Goal: Book appointment/travel/reservation

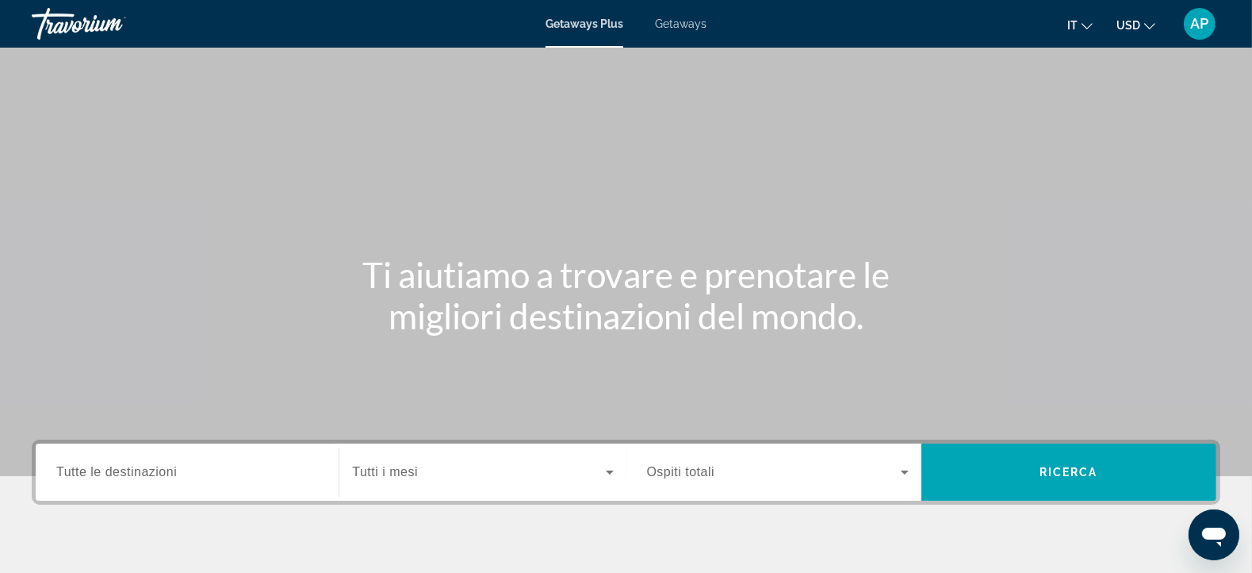
click at [226, 463] on input "Destination Tutte le destinazioni" at bounding box center [187, 472] width 262 height 19
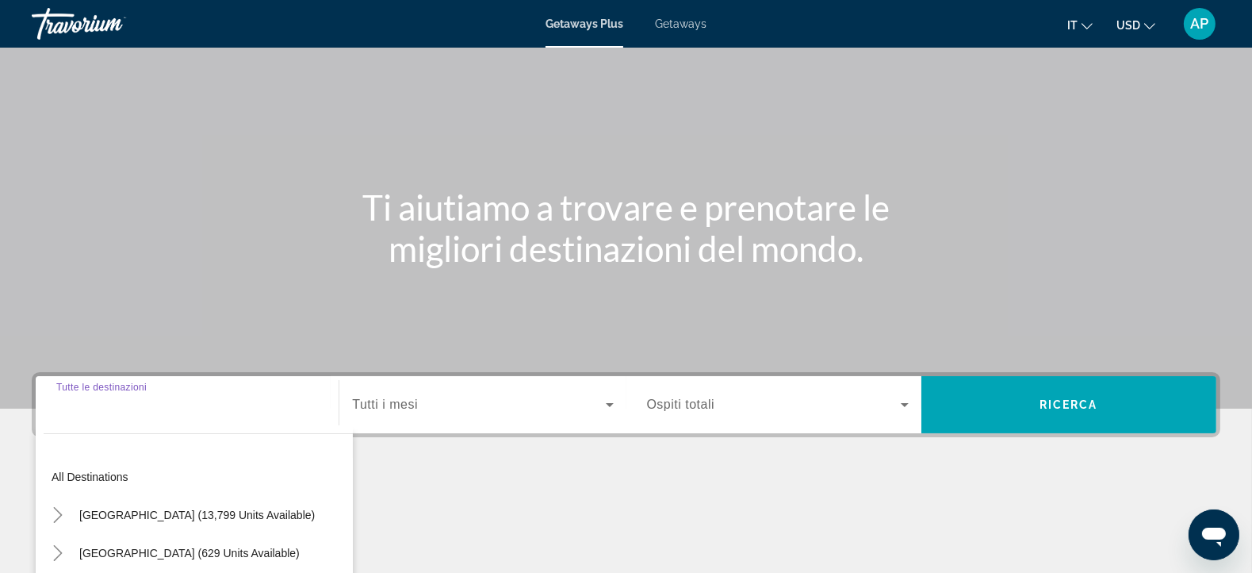
scroll to position [285, 0]
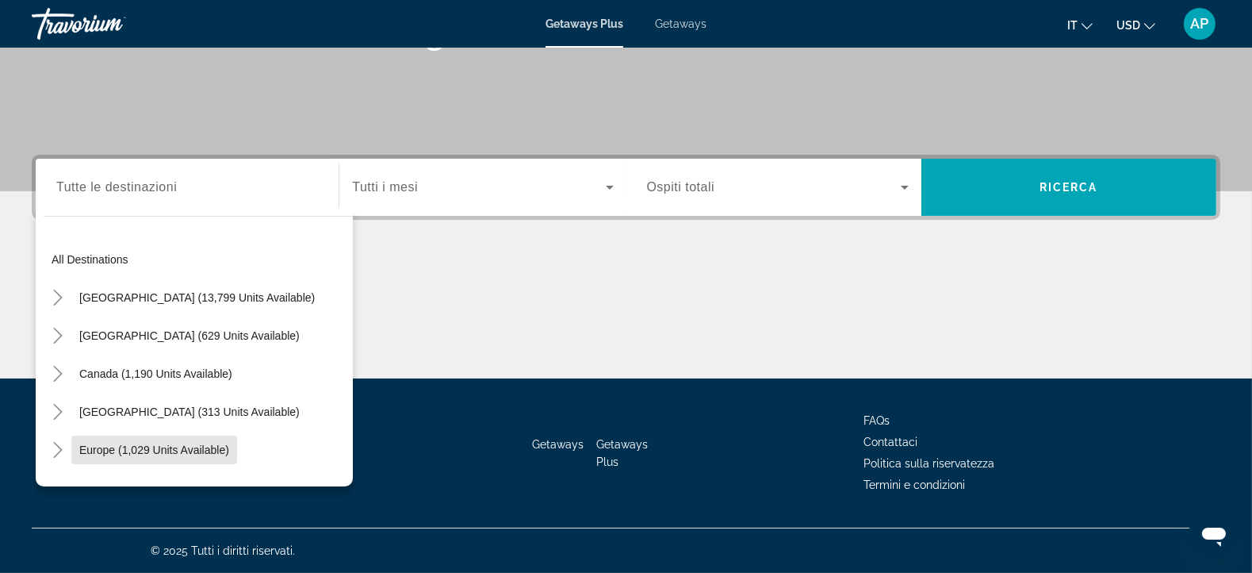
click at [226, 462] on span "Search widget" at bounding box center [154, 450] width 166 height 38
type input "**********"
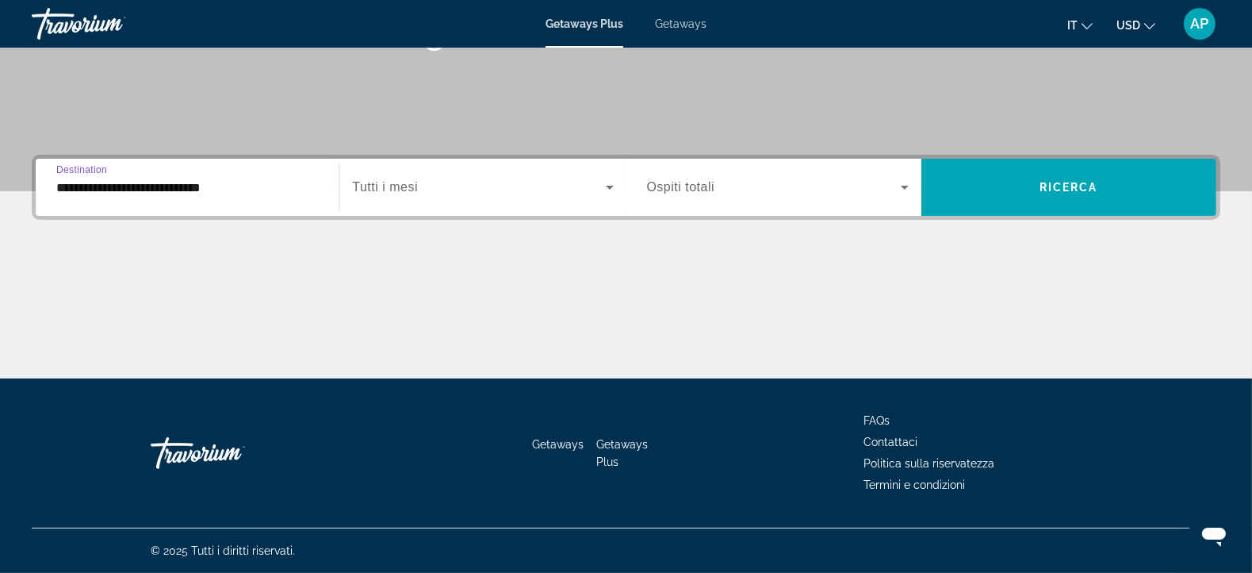
click at [611, 187] on icon "Search widget" at bounding box center [610, 188] width 8 height 4
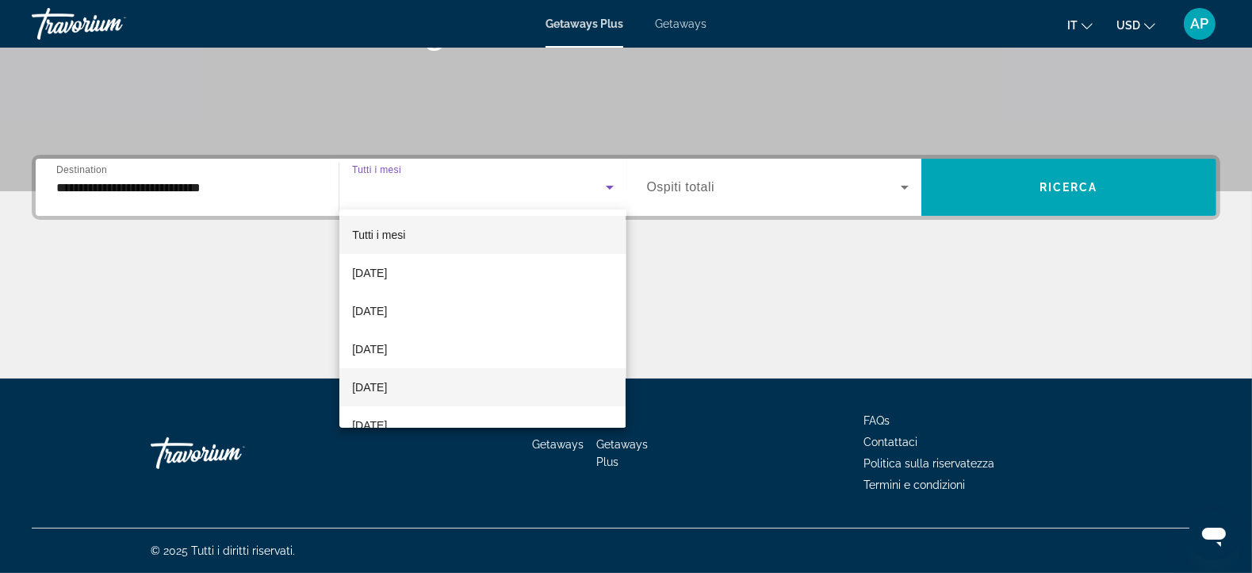
click at [503, 386] on mat-option "[DATE]" at bounding box center [482, 387] width 286 height 38
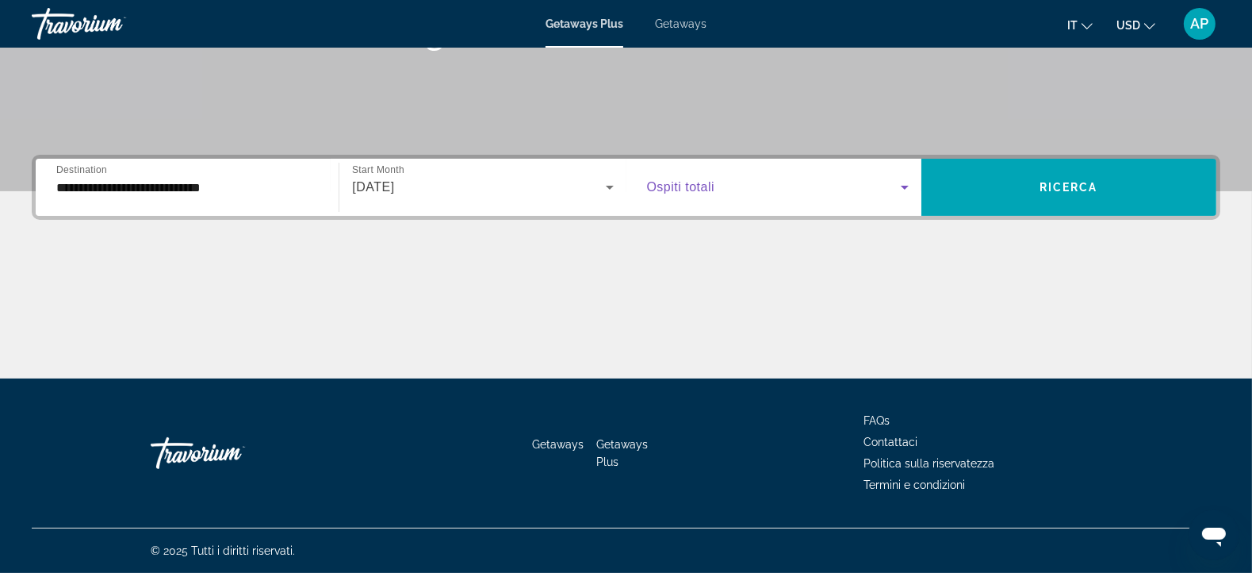
click at [904, 188] on icon "Search widget" at bounding box center [905, 188] width 8 height 4
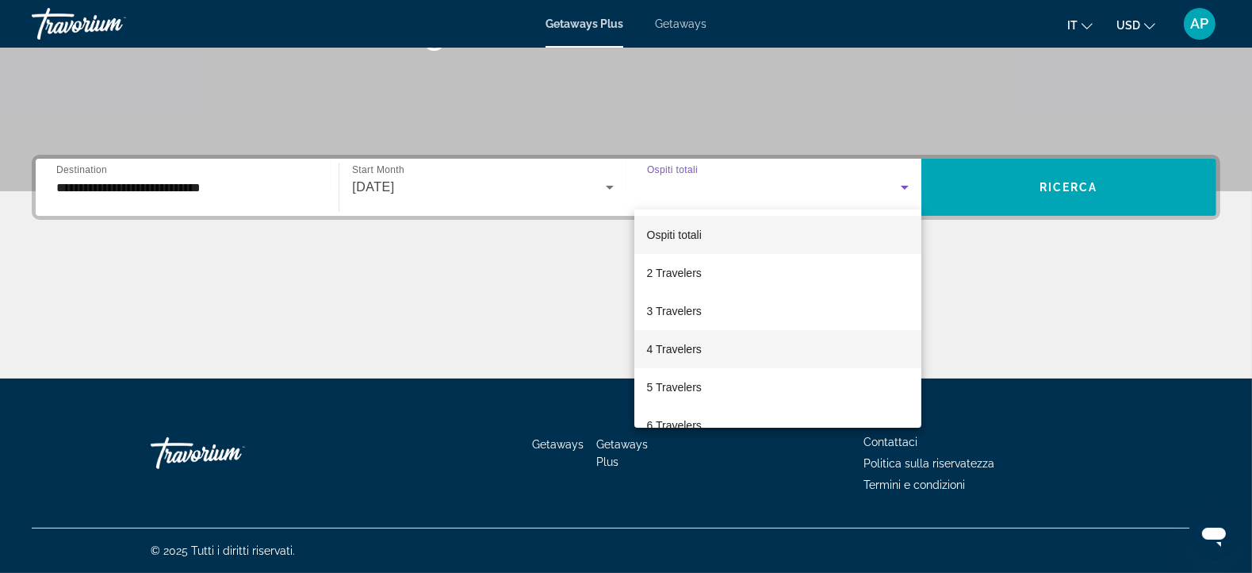
click at [833, 355] on mat-option "4 Travelers" at bounding box center [778, 349] width 287 height 38
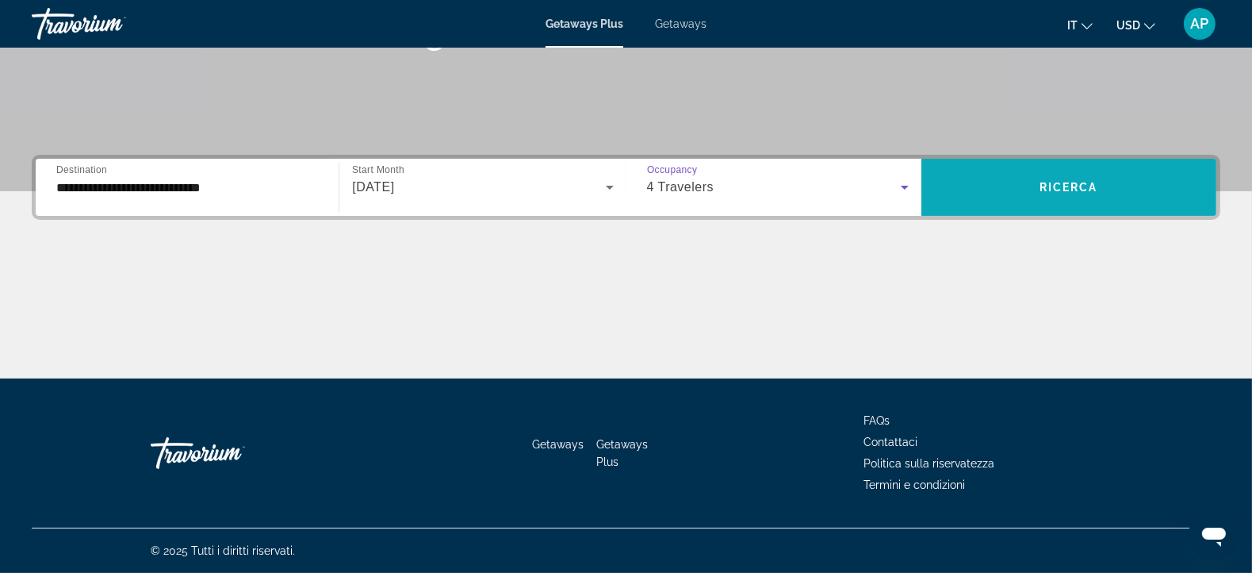
click at [1081, 186] on span "Ricerca" at bounding box center [1069, 187] width 59 height 13
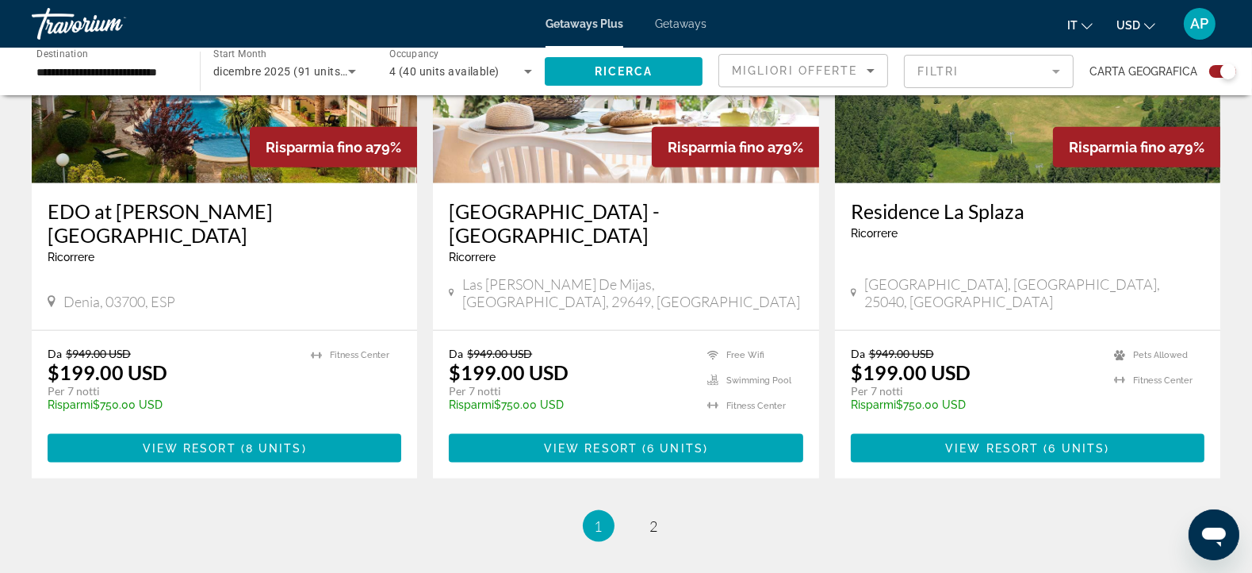
scroll to position [2467, 0]
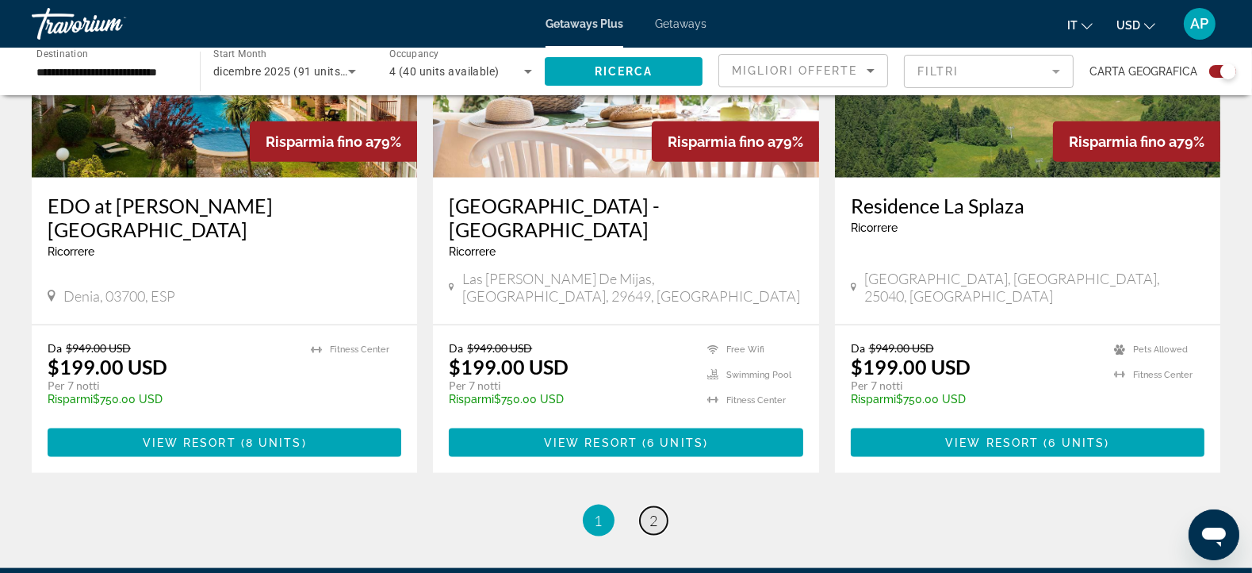
click at [654, 512] on span "2" at bounding box center [654, 520] width 8 height 17
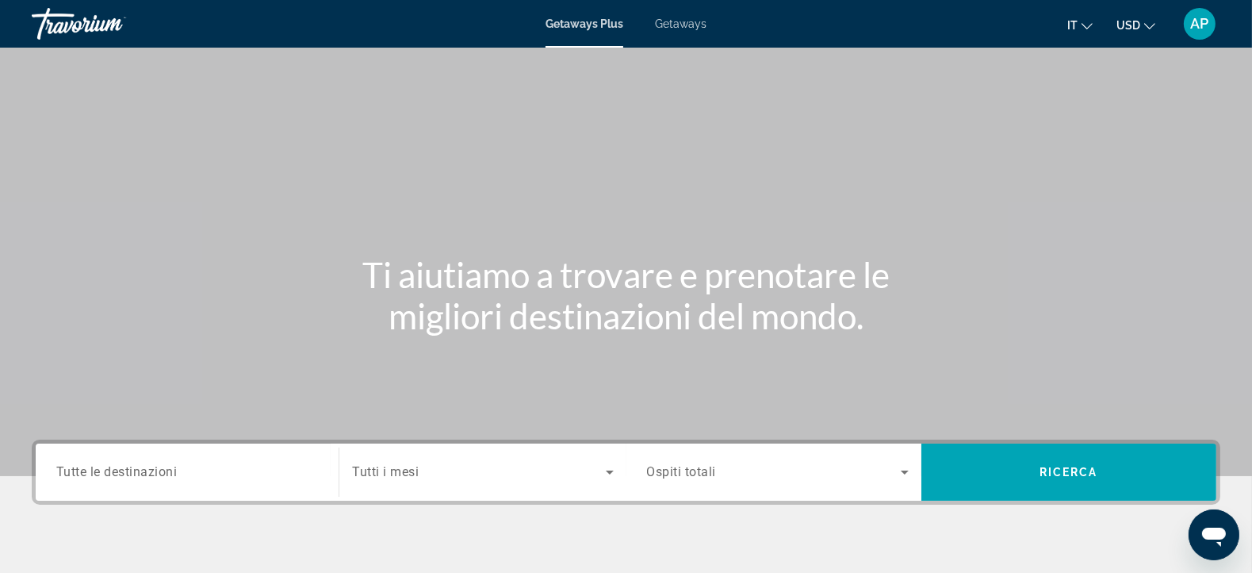
click at [212, 481] on div "Search widget" at bounding box center [187, 472] width 262 height 45
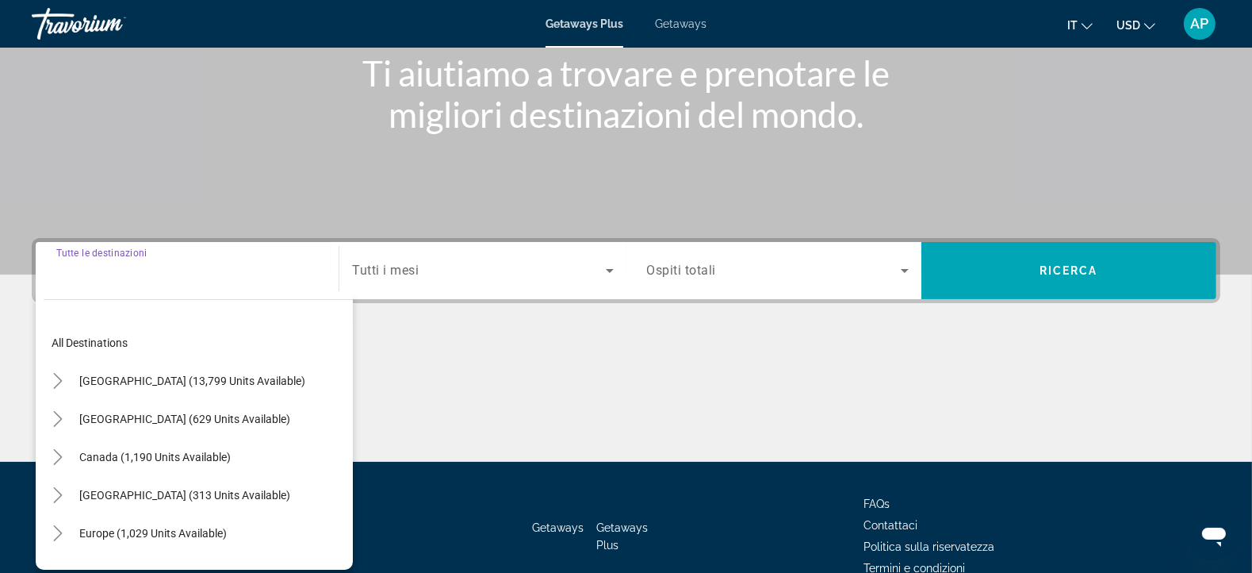
scroll to position [285, 0]
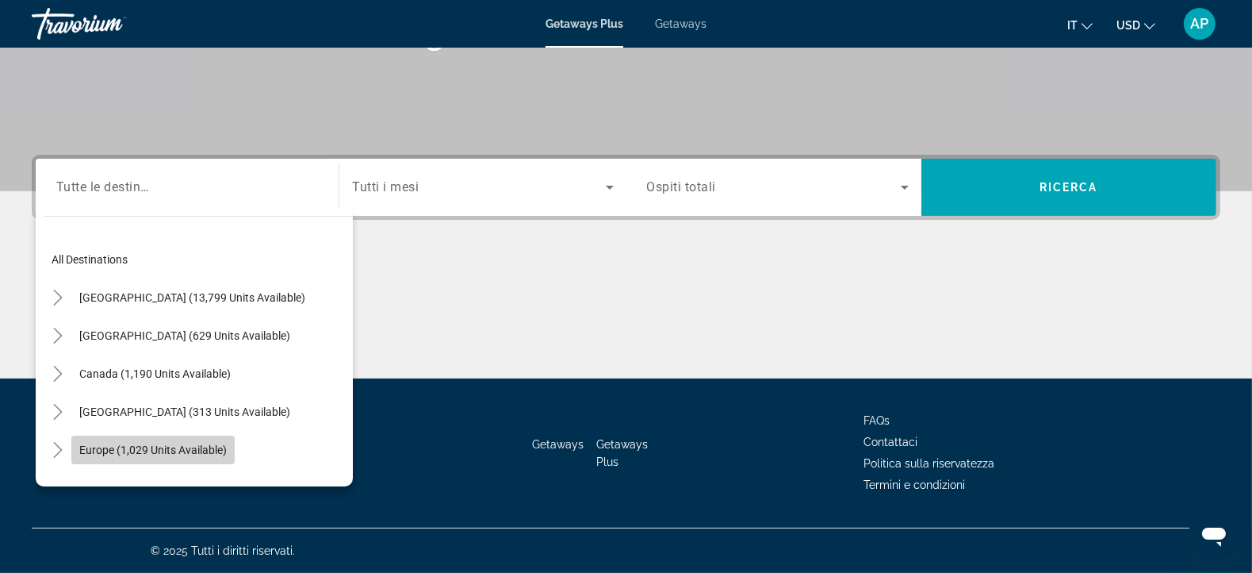
click at [201, 451] on span "Europe (1,029 units available)" at bounding box center [153, 449] width 148 height 13
type input "**********"
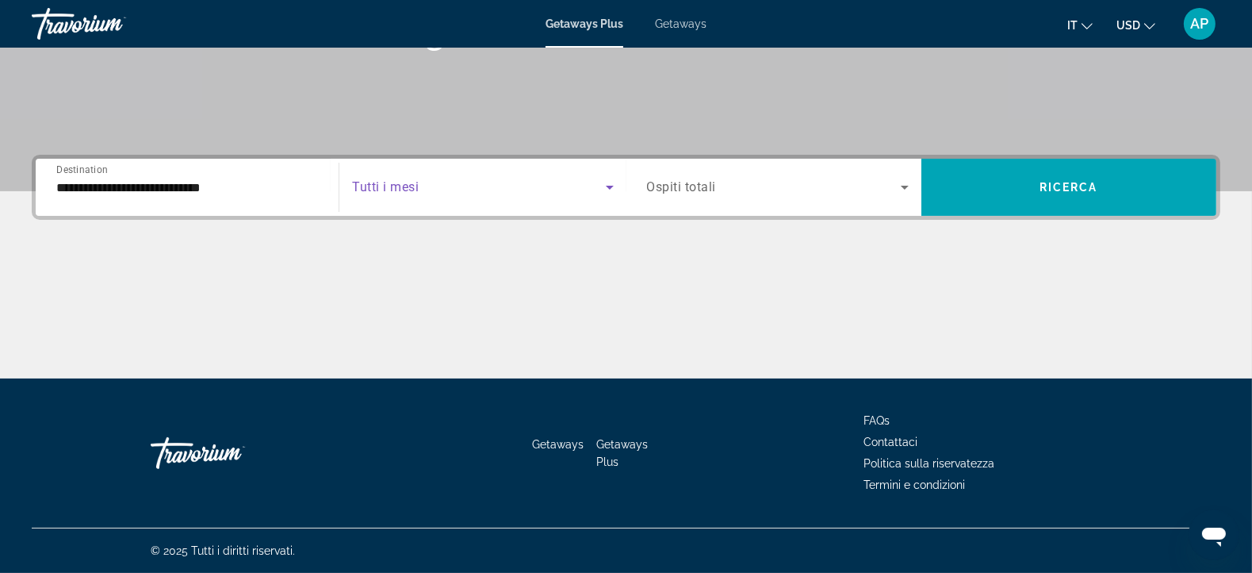
click at [609, 186] on icon "Search widget" at bounding box center [610, 188] width 8 height 4
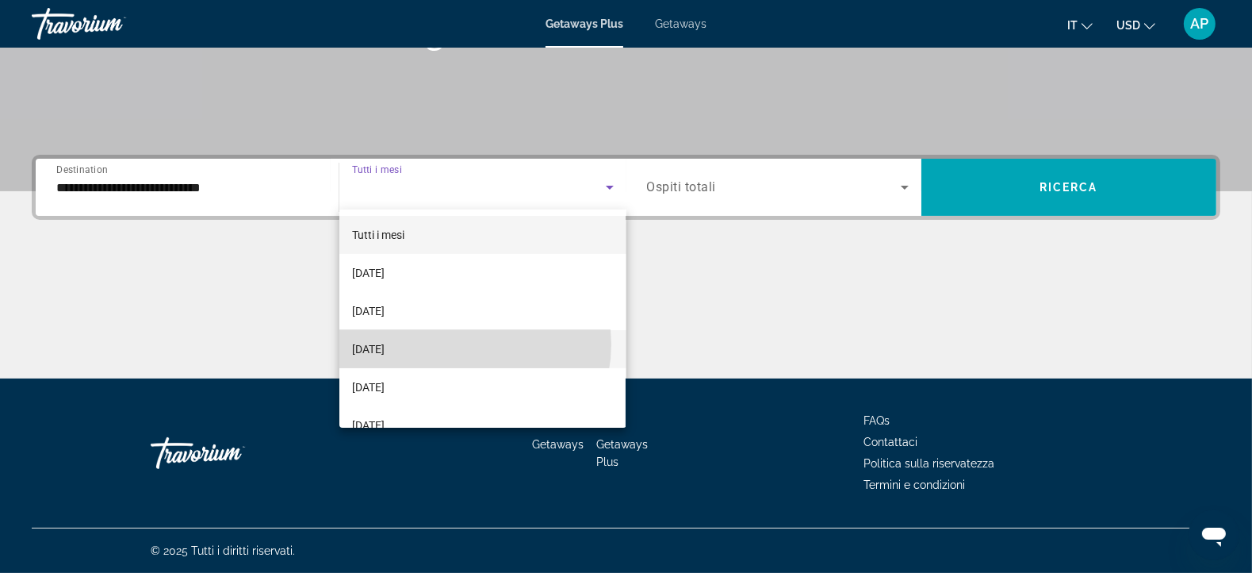
click at [466, 344] on mat-option "[DATE]" at bounding box center [482, 349] width 286 height 38
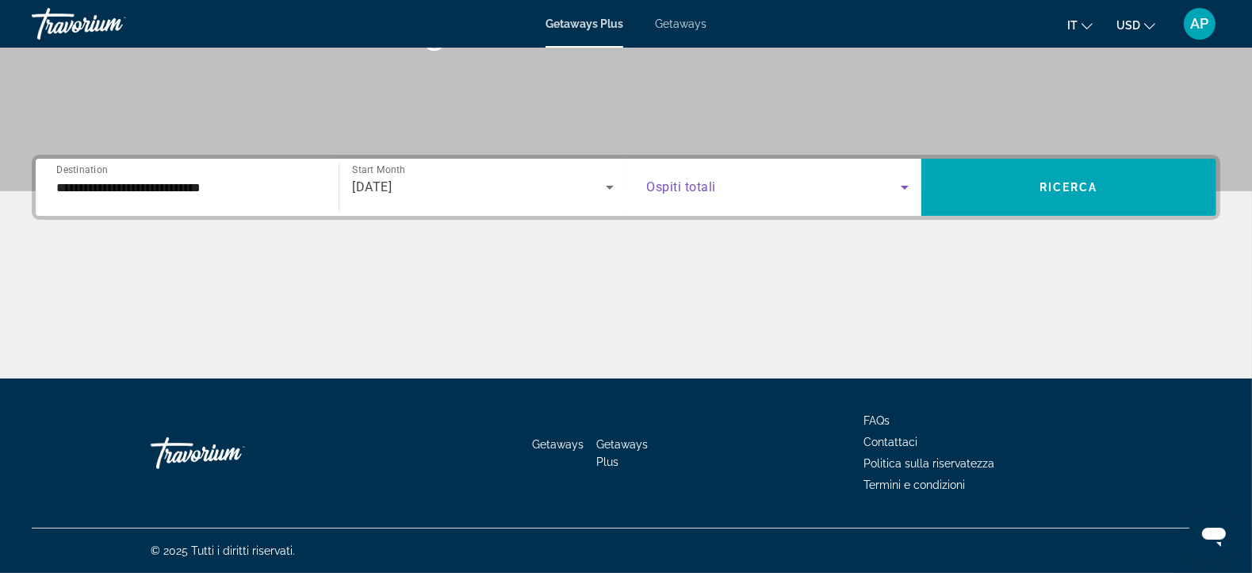
click at [905, 187] on icon "Search widget" at bounding box center [905, 188] width 8 height 4
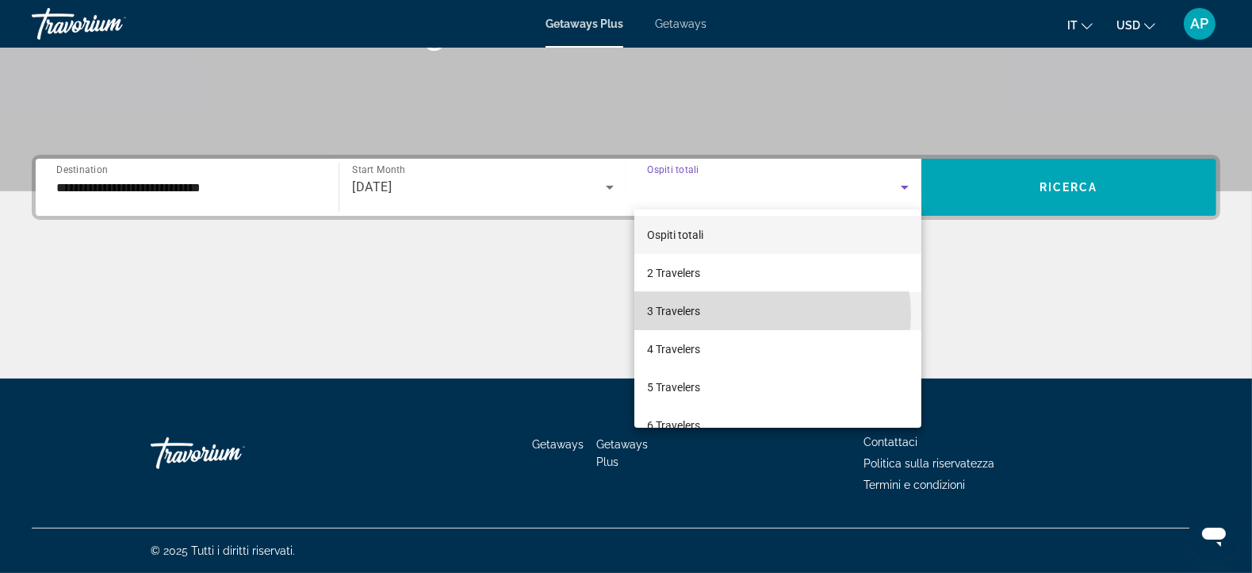
click at [772, 314] on mat-option "3 Travelers" at bounding box center [778, 311] width 287 height 38
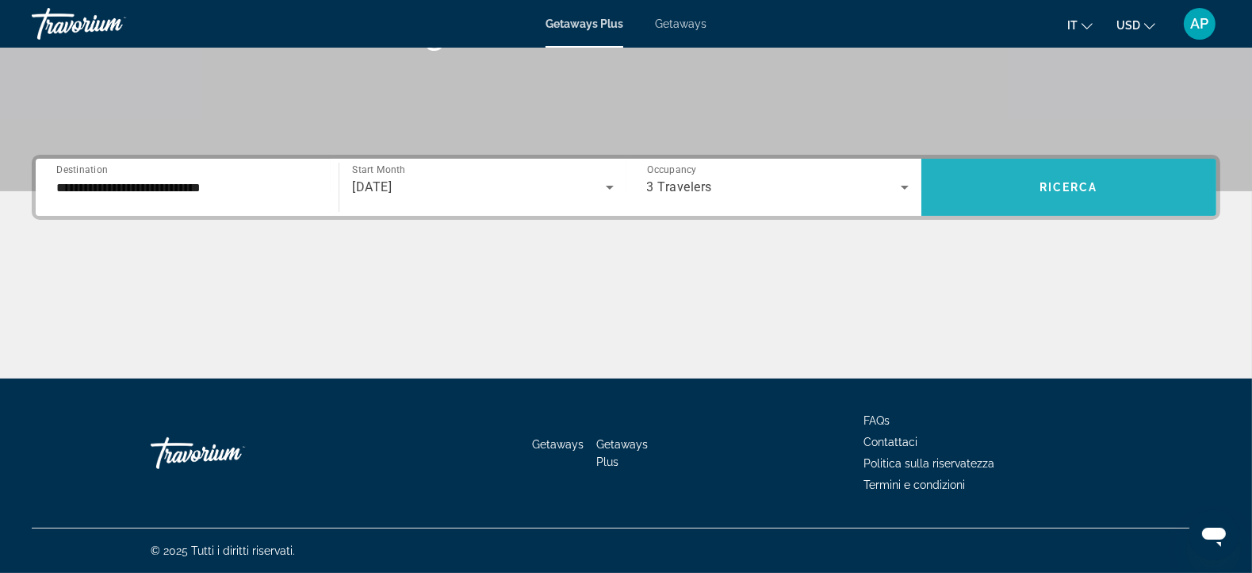
click at [1075, 196] on span "Search widget" at bounding box center [1069, 187] width 295 height 38
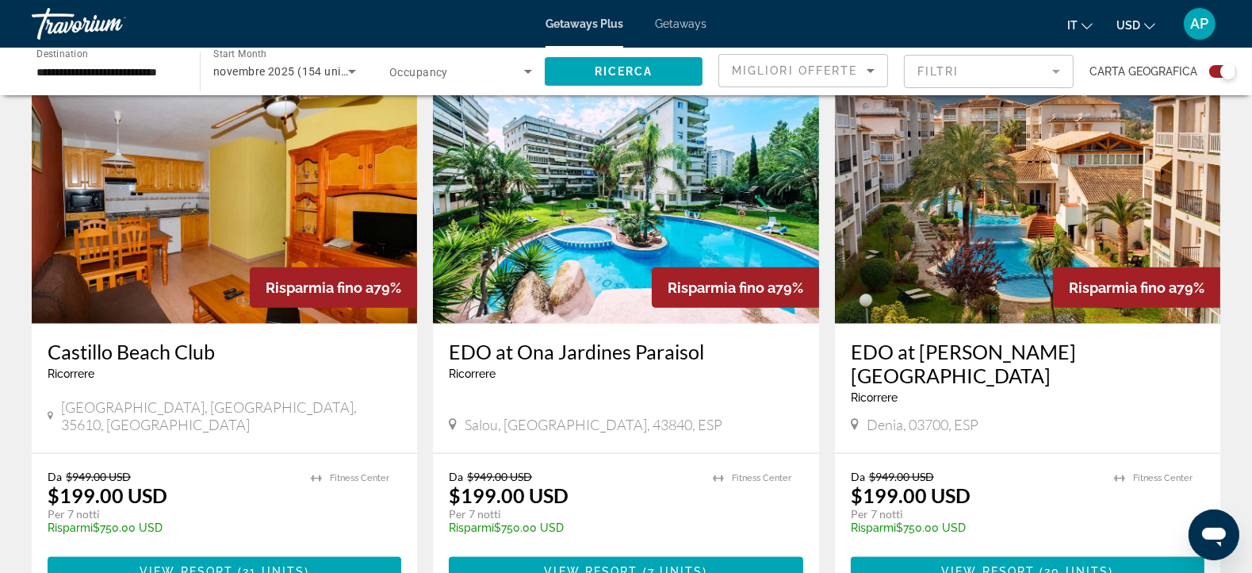
scroll to position [2352, 0]
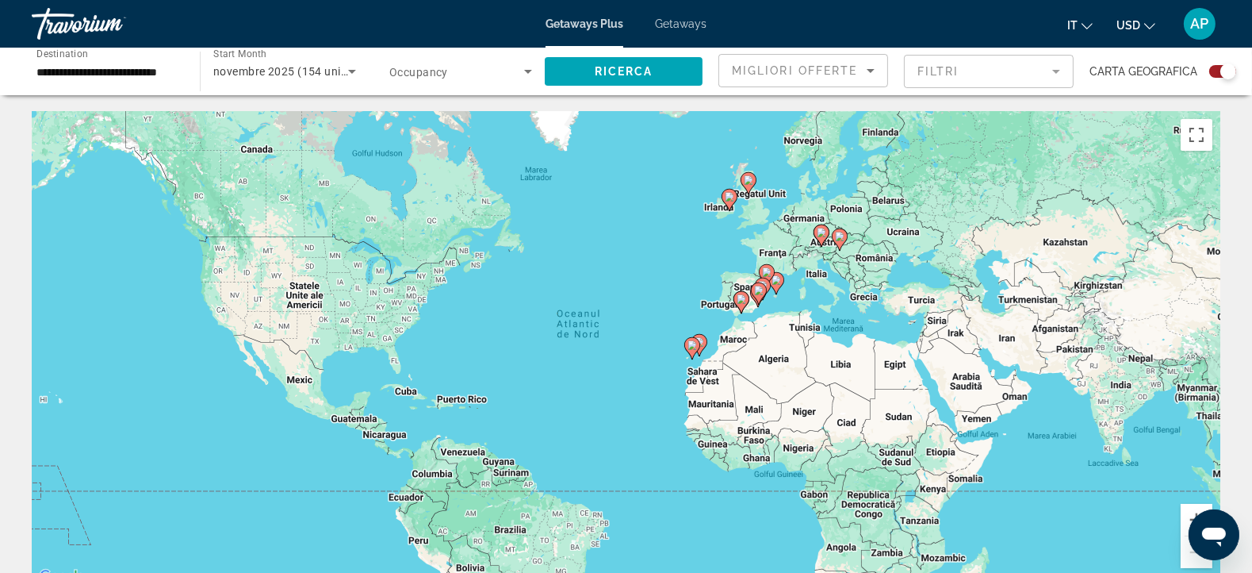
click at [654, 510] on div "Ca să activezi tragerea cu ajutorul tastaturii, apasă Alt + Enter. După activar…" at bounding box center [626, 349] width 1189 height 476
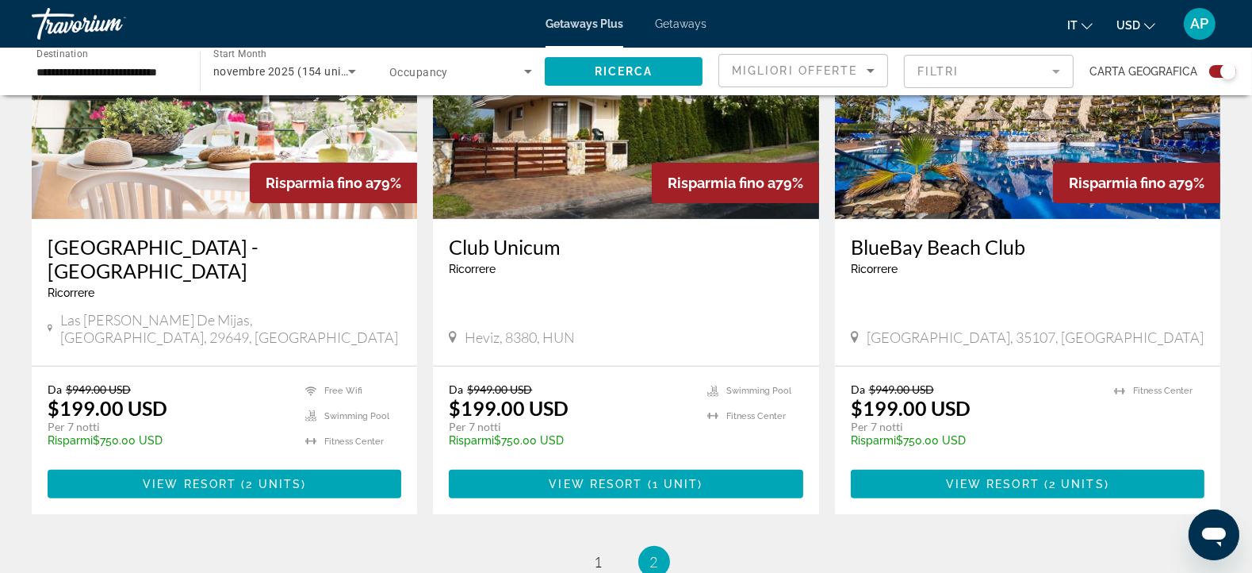
scroll to position [678, 0]
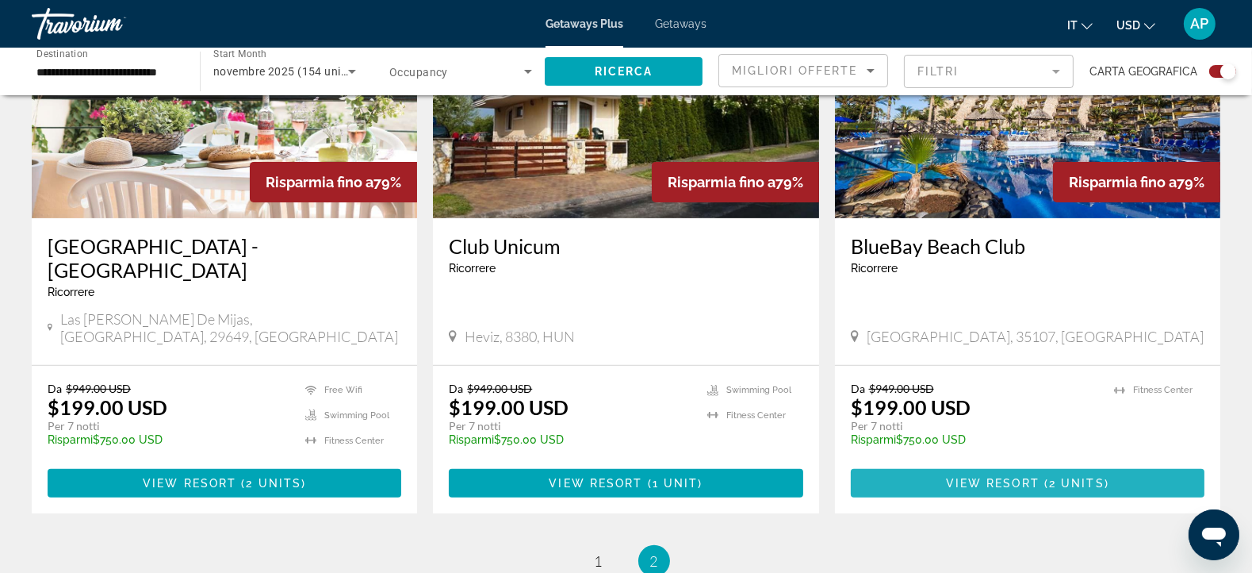
click at [1014, 477] on span "View Resort" at bounding box center [993, 483] width 94 height 13
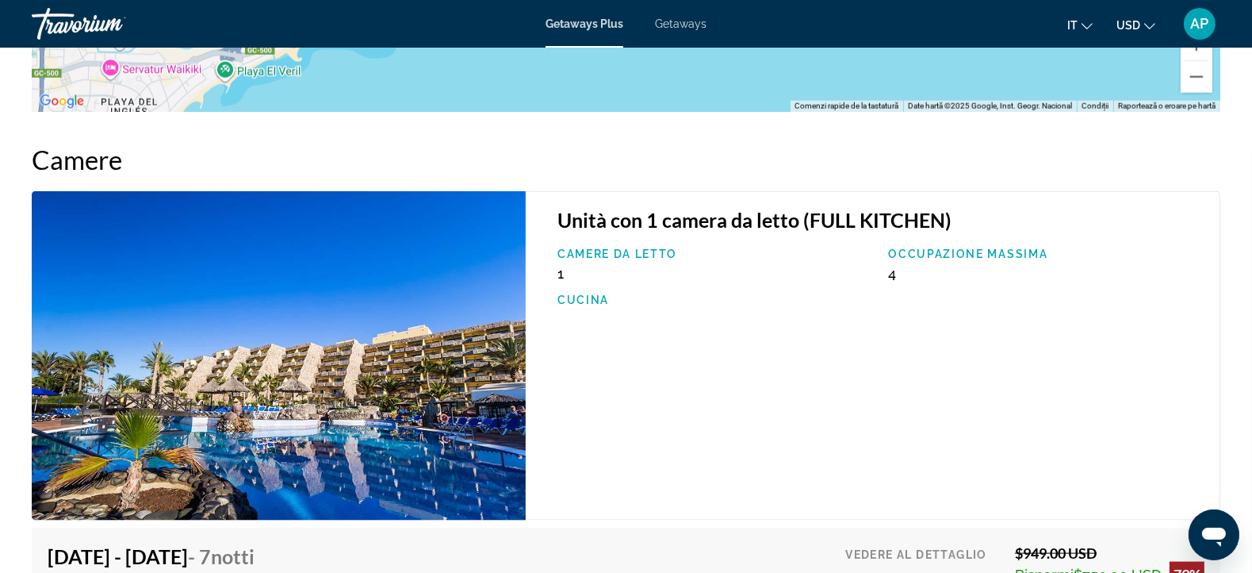
scroll to position [2469, 0]
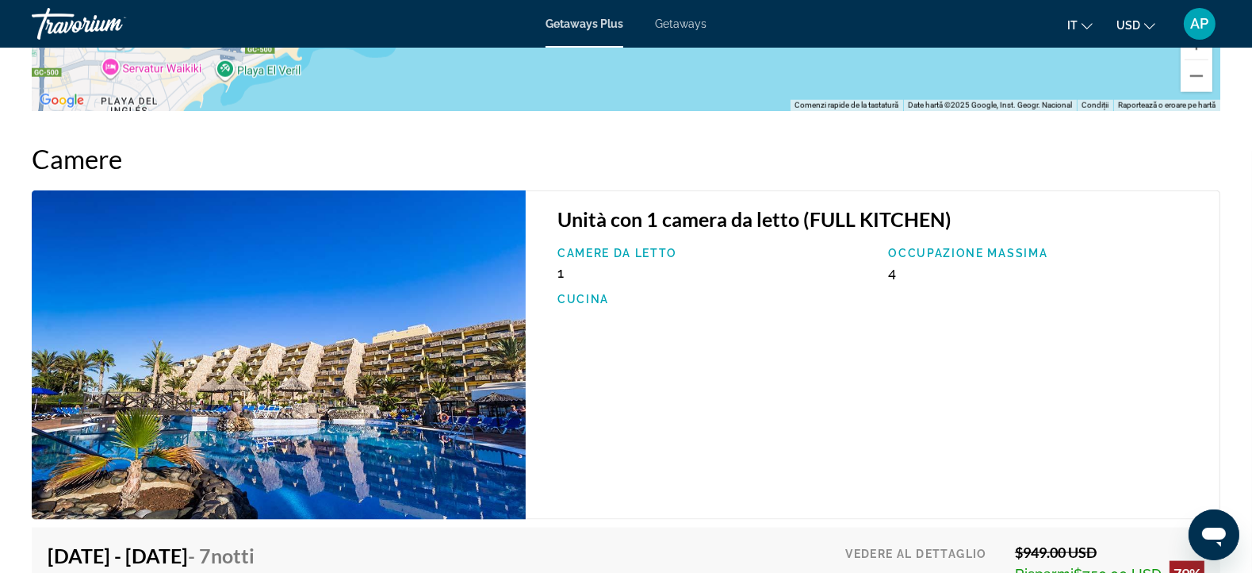
click at [145, 270] on img "Main content" at bounding box center [279, 354] width 494 height 329
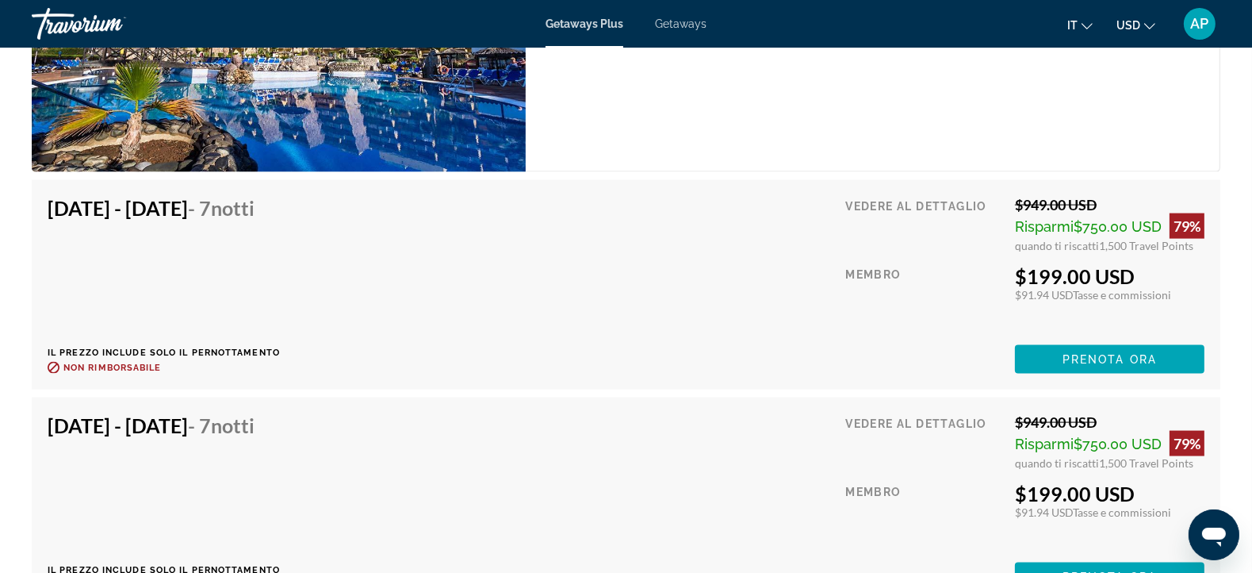
scroll to position [2801, 0]
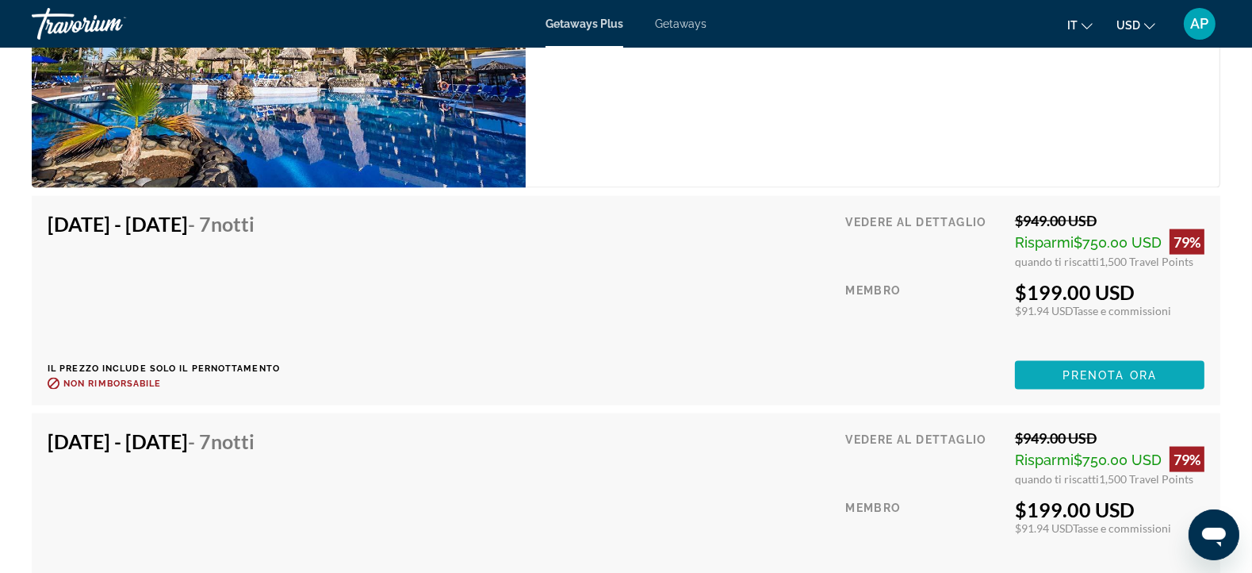
click at [1133, 369] on span "Prenota ora" at bounding box center [1110, 375] width 94 height 13
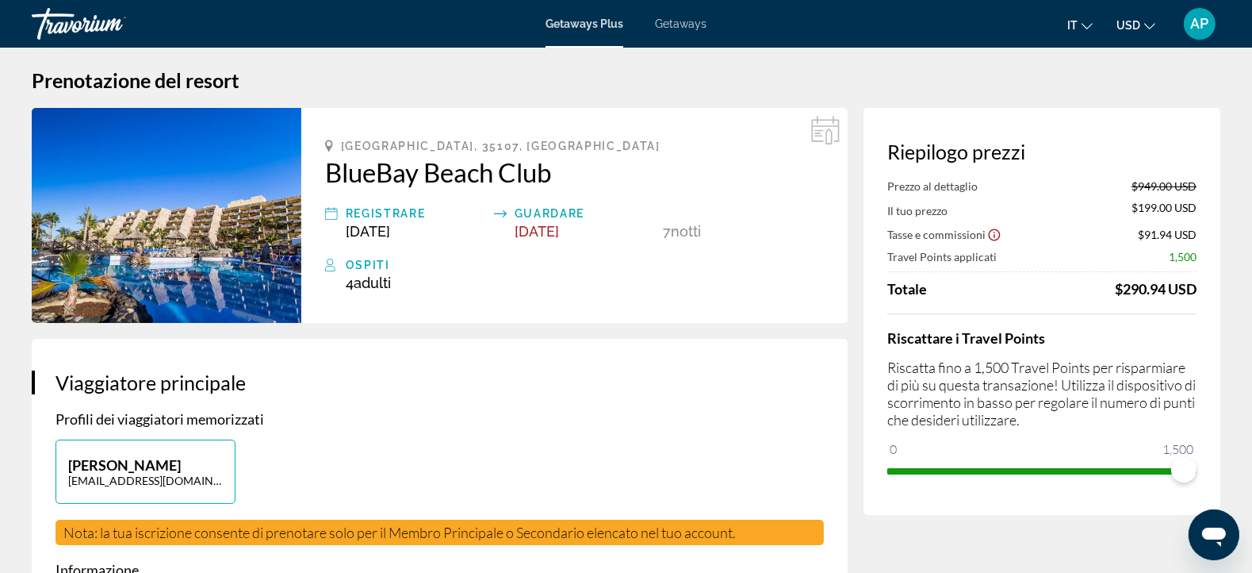
scroll to position [23, 0]
